Goal: Find specific page/section: Find specific page/section

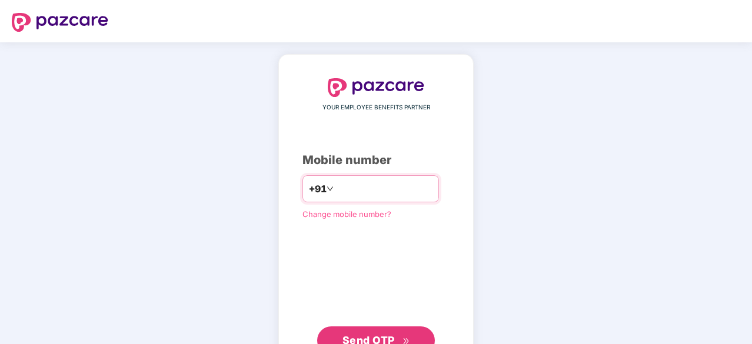
click at [382, 194] on input "number" at bounding box center [384, 189] width 97 height 19
type input "**********"
click at [380, 330] on button "Send OTP" at bounding box center [376, 340] width 118 height 28
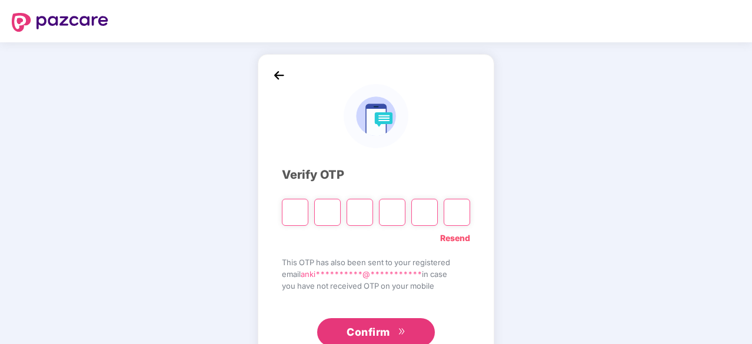
paste input "*"
type input "*"
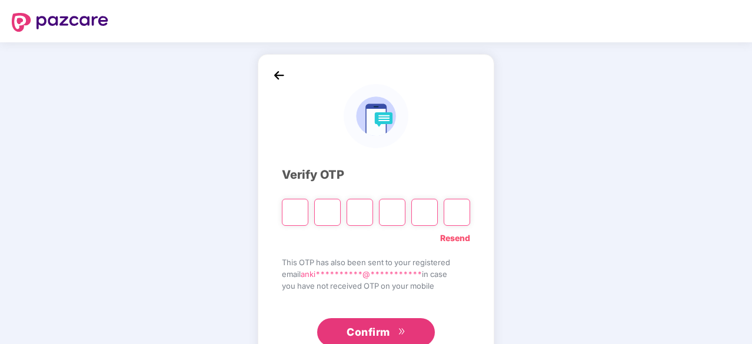
type input "*"
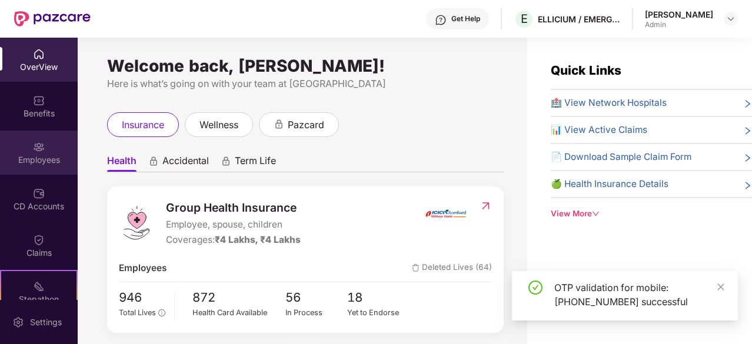
click at [51, 152] on div "Employees" at bounding box center [39, 153] width 78 height 44
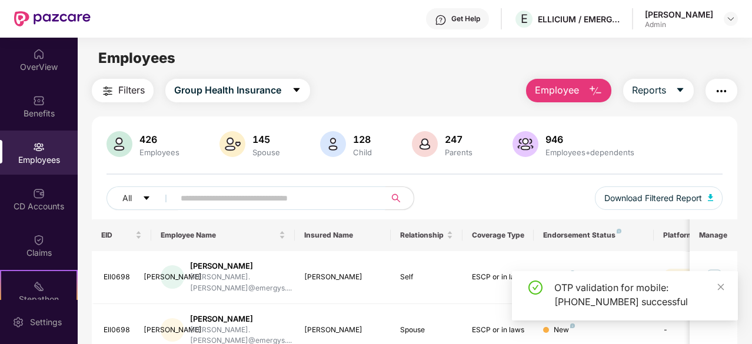
click at [229, 202] on input "text" at bounding box center [275, 199] width 189 height 18
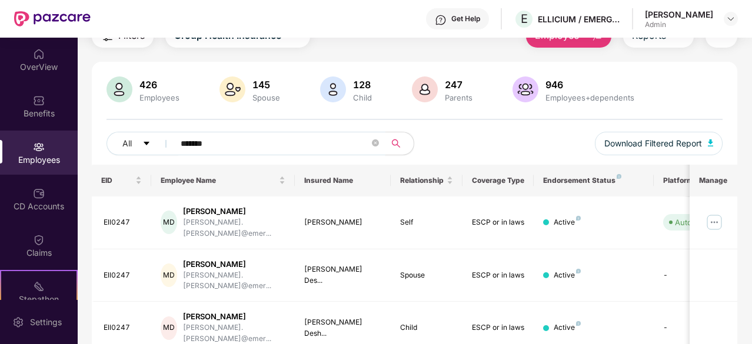
scroll to position [118, 0]
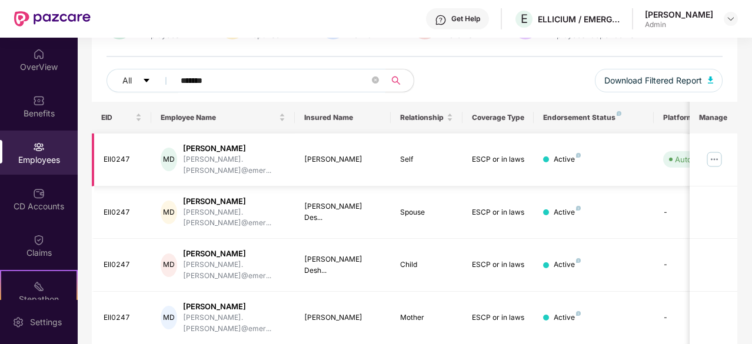
type input "*******"
click at [721, 150] on img at bounding box center [714, 159] width 19 height 19
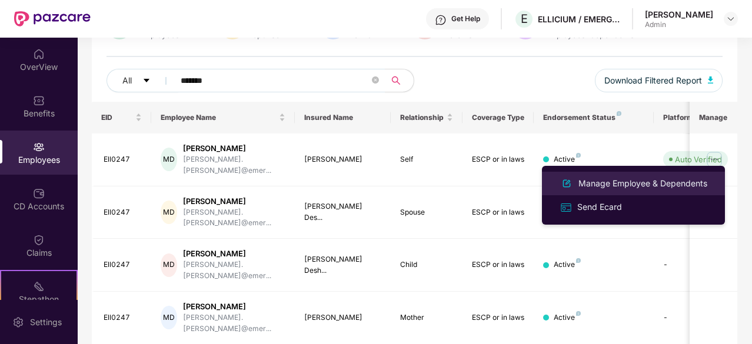
click at [643, 175] on li "Manage Employee & Dependents" at bounding box center [633, 184] width 183 height 24
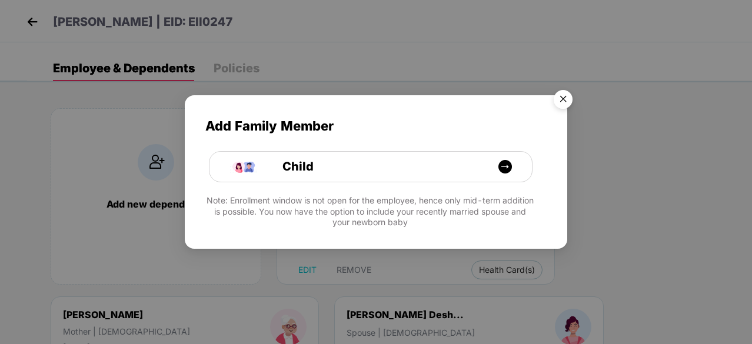
click at [568, 95] on img "Close" at bounding box center [563, 101] width 33 height 33
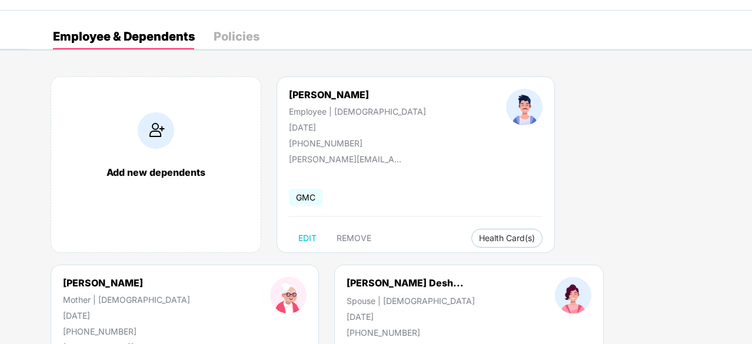
scroll to position [59, 0]
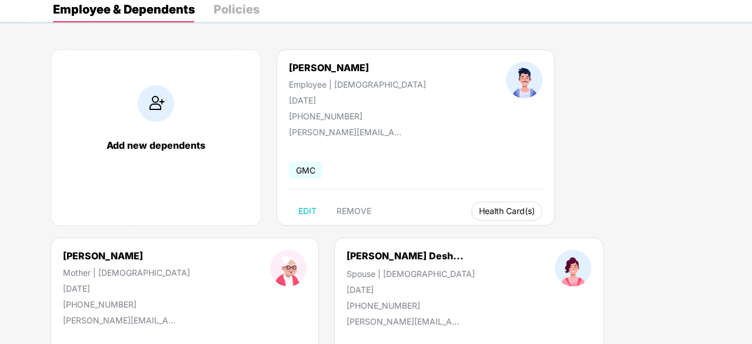
click at [479, 214] on span "Health Card(s)" at bounding box center [507, 211] width 56 height 6
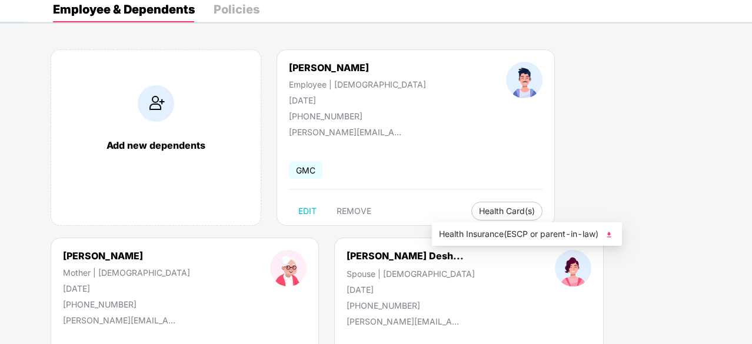
click at [479, 240] on span "Health Insurance(ESCP or parent-in-law)" at bounding box center [527, 234] width 176 height 13
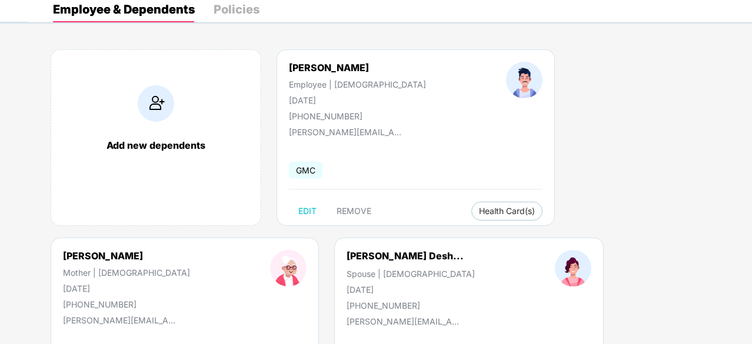
scroll to position [235, 0]
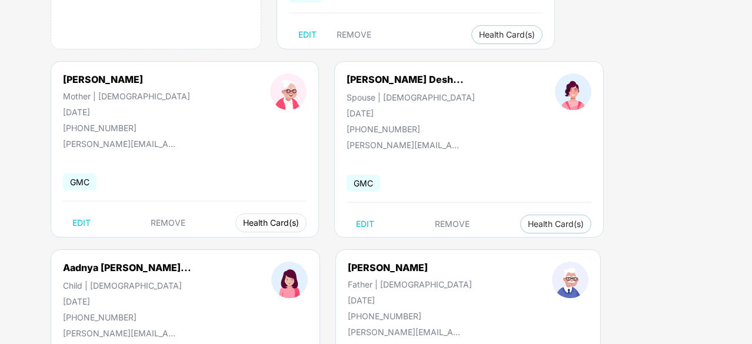
click at [243, 220] on span "Health Card(s)" at bounding box center [271, 223] width 56 height 6
click at [273, 237] on li "Health Insurance(ESCP or parent-in-law)" at bounding box center [282, 246] width 190 height 19
click at [520, 230] on button "Health Card(s)" at bounding box center [555, 224] width 71 height 19
click at [496, 250] on span "Health Insurance(ESCP or parent-in-law)" at bounding box center [553, 247] width 176 height 13
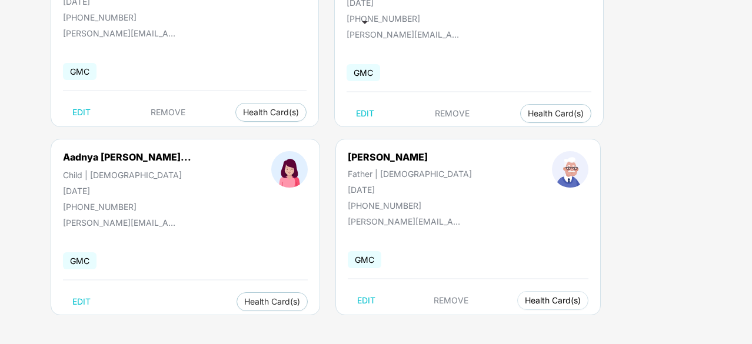
click at [525, 304] on span "Health Card(s)" at bounding box center [553, 301] width 56 height 6
click at [520, 328] on span "Health Insurance(ESCP or parent-in-law)" at bounding box center [585, 323] width 176 height 13
click at [246, 302] on span "Health Card(s)" at bounding box center [272, 302] width 56 height 6
click at [261, 322] on span "Health Insurance(ESCP or parent-in-law)" at bounding box center [326, 325] width 176 height 13
